Goal: Check status: Check status

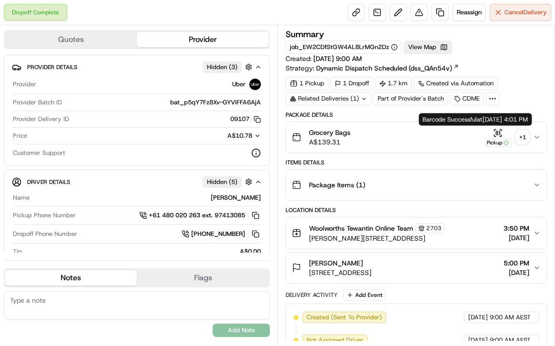
click at [500, 132] on icon "button" at bounding box center [500, 133] width 0 height 4
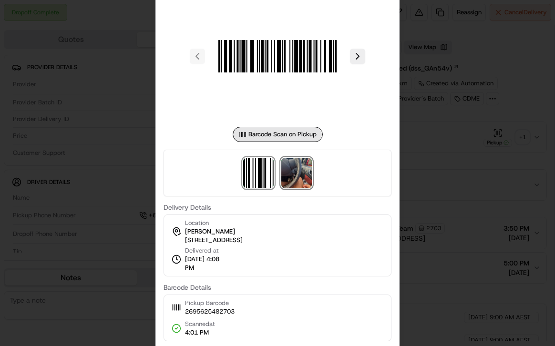
click at [302, 169] on img at bounding box center [297, 173] width 31 height 31
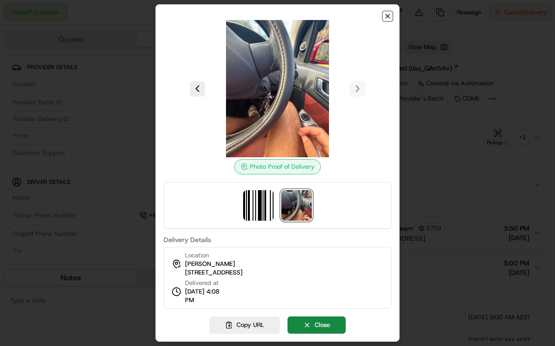
click at [385, 16] on icon "button" at bounding box center [388, 16] width 8 height 8
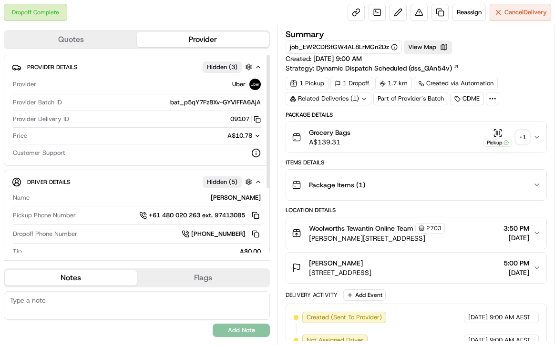
click at [331, 97] on div "Related Deliveries (1)" at bounding box center [329, 98] width 86 height 13
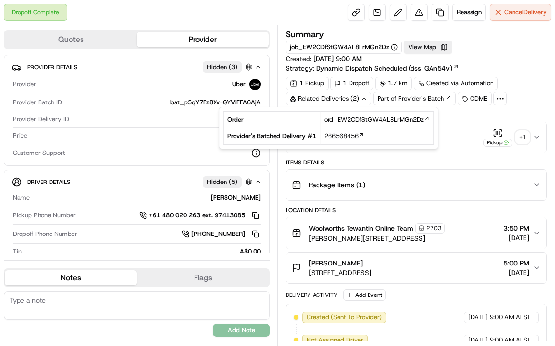
click at [323, 132] on td "266568456" at bounding box center [378, 136] width 114 height 17
drag, startPoint x: 323, startPoint y: 132, endPoint x: 345, endPoint y: 135, distance: 23.1
click at [345, 135] on td "266568456" at bounding box center [378, 136] width 114 height 17
copy span "266568456"
click at [496, 134] on icon "button" at bounding box center [498, 133] width 10 height 10
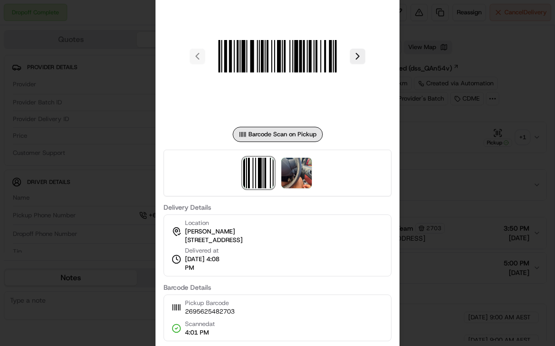
click at [78, 76] on div at bounding box center [277, 173] width 555 height 346
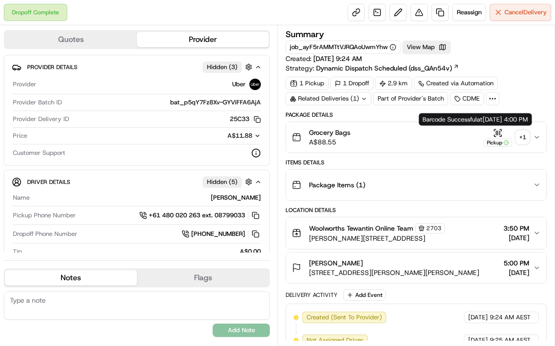
click at [500, 132] on icon "button" at bounding box center [498, 133] width 10 height 10
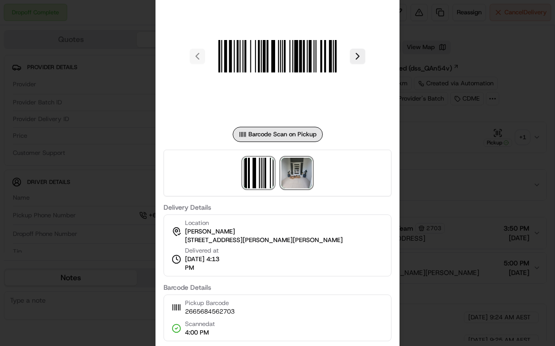
click at [296, 174] on img at bounding box center [297, 173] width 31 height 31
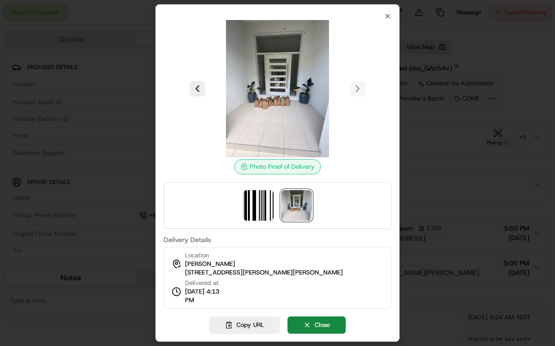
click at [388, 10] on div "Photo Proof of Delivery Delivery Details Location Louise Shaw 5 Oakleaf Cl, Tew…" at bounding box center [278, 173] width 244 height 338
click at [388, 13] on icon "button" at bounding box center [388, 16] width 8 height 8
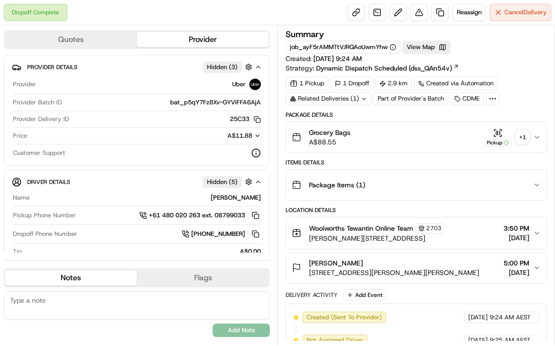
click at [494, 128] on div "Grocery Bags A$88.55 Pickup + 1" at bounding box center [412, 137] width 241 height 19
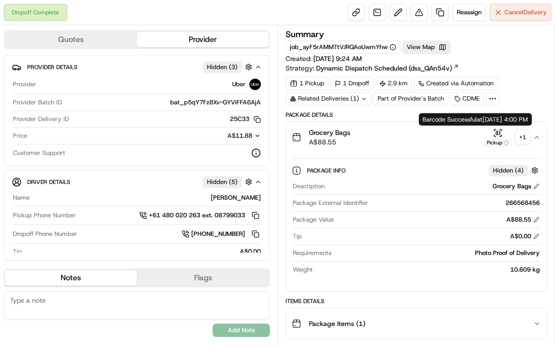
click at [496, 139] on div "Pickup" at bounding box center [498, 143] width 29 height 8
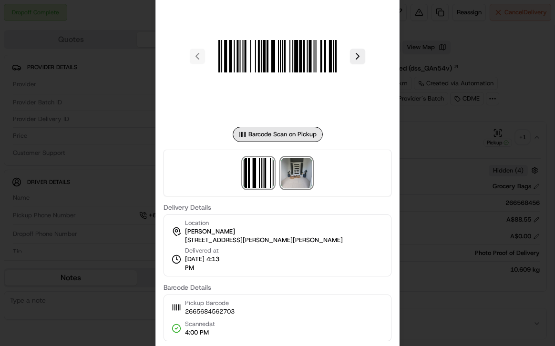
click at [288, 166] on img at bounding box center [297, 173] width 31 height 31
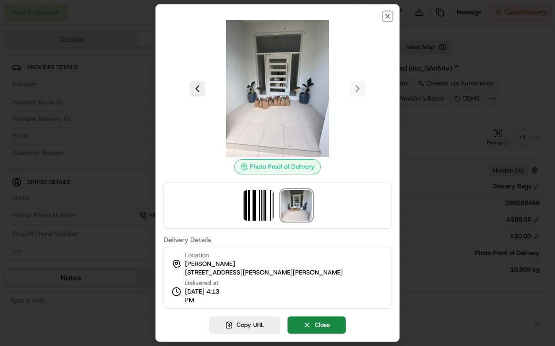
drag, startPoint x: 386, startPoint y: 13, endPoint x: 371, endPoint y: 11, distance: 14.4
click at [386, 13] on icon "button" at bounding box center [388, 16] width 8 height 8
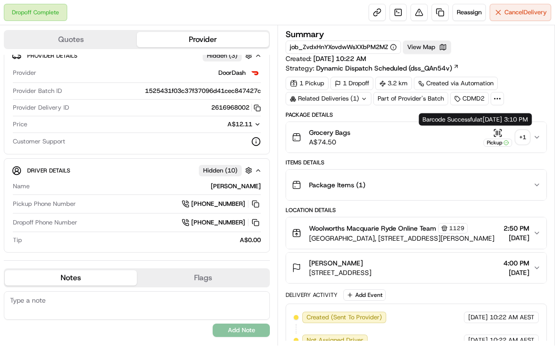
click at [492, 132] on div "Pickup" at bounding box center [498, 137] width 29 height 19
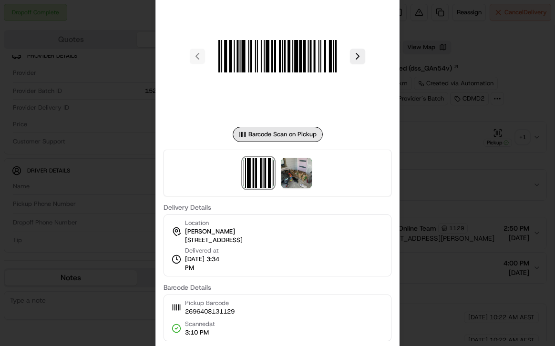
click at [313, 155] on div at bounding box center [278, 173] width 228 height 47
click at [299, 165] on img at bounding box center [297, 173] width 31 height 31
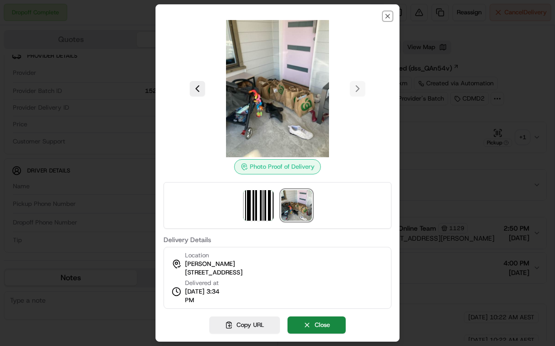
click at [386, 19] on icon "button" at bounding box center [388, 16] width 8 height 8
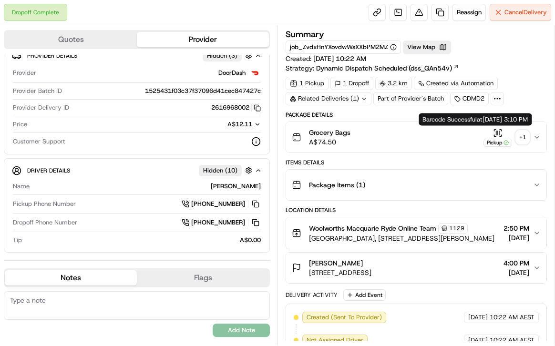
click at [497, 131] on icon "button" at bounding box center [497, 133] width 0 height 4
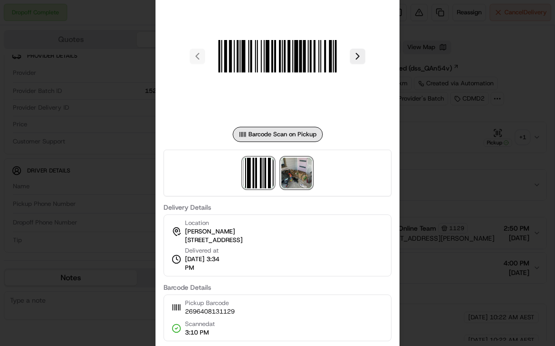
click at [305, 176] on img at bounding box center [297, 173] width 31 height 31
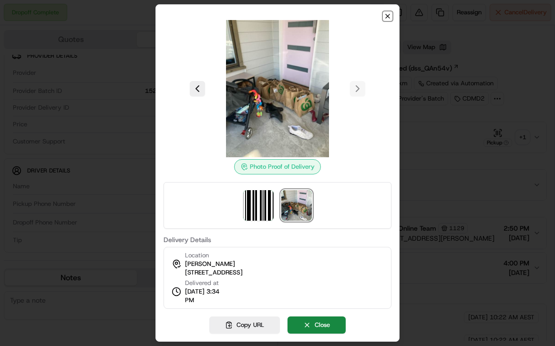
click at [387, 19] on icon "button" at bounding box center [388, 16] width 8 height 8
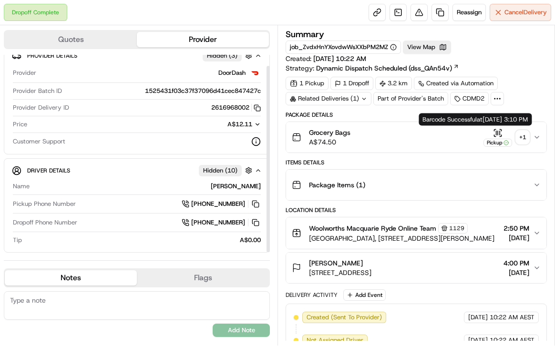
click at [497, 133] on icon "button" at bounding box center [498, 133] width 10 height 10
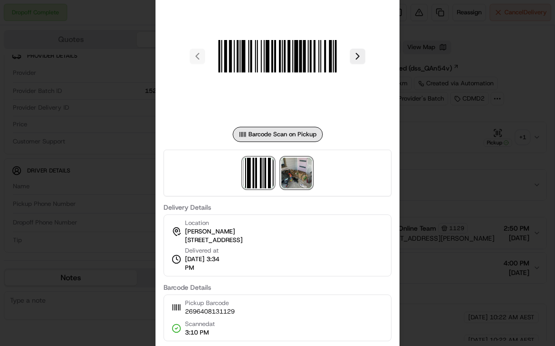
click at [304, 170] on img at bounding box center [297, 173] width 31 height 31
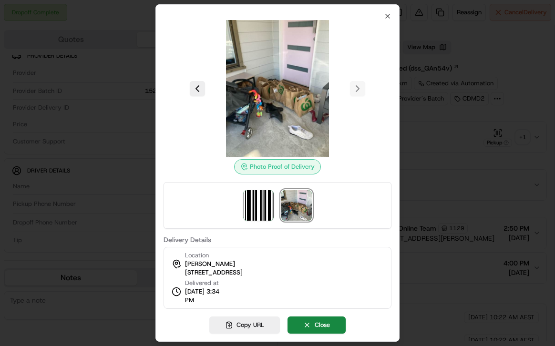
click at [386, 23] on div at bounding box center [278, 88] width 228 height 137
click at [385, 20] on icon "button" at bounding box center [388, 16] width 8 height 8
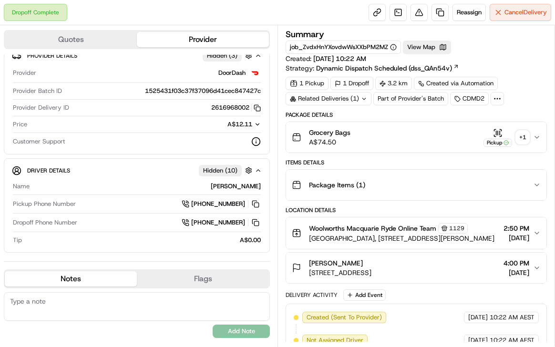
scroll to position [11, 0]
click at [424, 45] on button "View Map" at bounding box center [427, 47] width 48 height 13
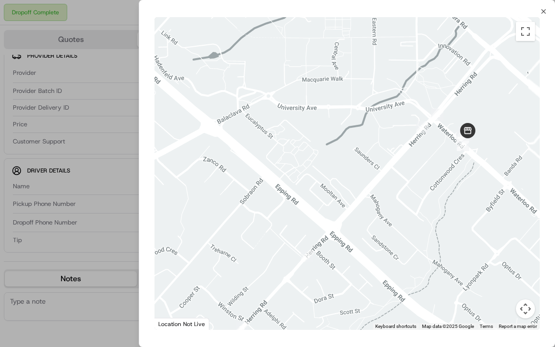
drag, startPoint x: 445, startPoint y: 181, endPoint x: 536, endPoint y: -22, distance: 223.2
click at [536, 0] on html "Dropoff Complete Reassign Cancel Delivery Quotes Provider Provider Details Hidd…" at bounding box center [277, 173] width 555 height 347
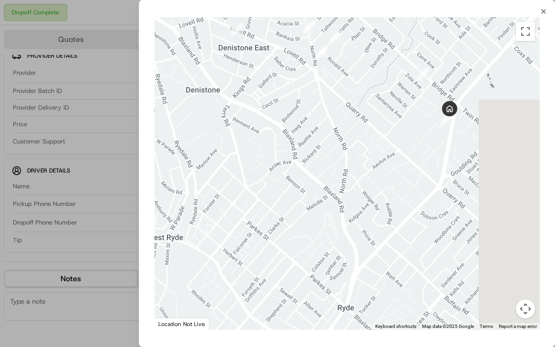
drag, startPoint x: 476, startPoint y: 136, endPoint x: 384, endPoint y: 170, distance: 98.7
click at [384, 170] on div at bounding box center [348, 173] width 386 height 313
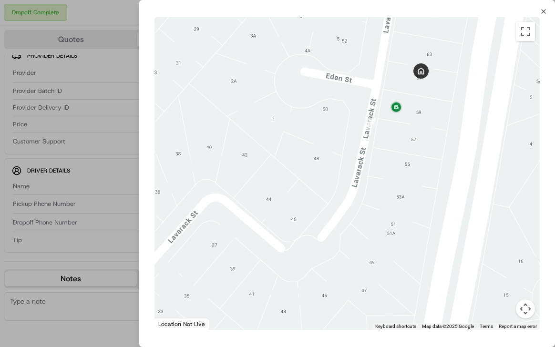
drag, startPoint x: 439, startPoint y: 55, endPoint x: 398, endPoint y: 117, distance: 74.1
click at [398, 117] on div at bounding box center [348, 173] width 386 height 313
